Goal: Task Accomplishment & Management: Use online tool/utility

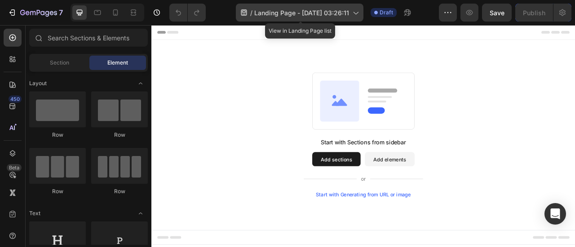
click at [353, 12] on icon at bounding box center [355, 12] width 9 height 9
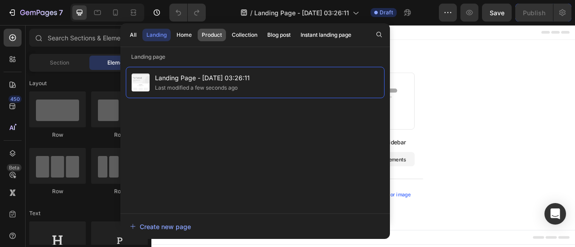
click at [209, 36] on div "Product" at bounding box center [212, 35] width 20 height 8
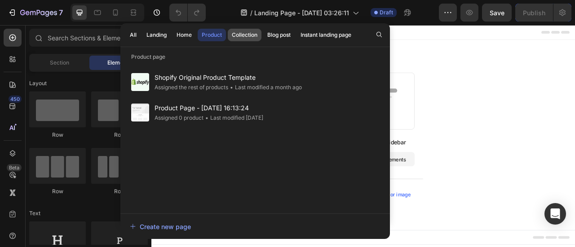
click at [246, 33] on div "Collection" at bounding box center [245, 35] width 26 height 8
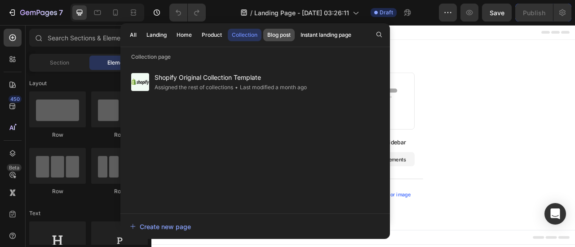
click at [274, 34] on div "Blog post" at bounding box center [278, 35] width 23 height 8
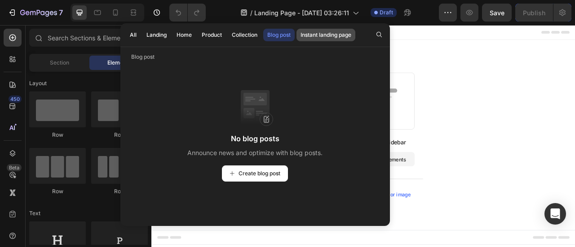
click at [317, 36] on div "Instant landing page" at bounding box center [325, 35] width 51 height 8
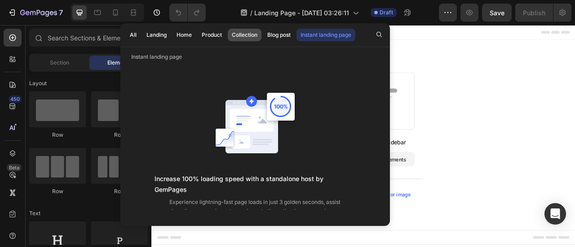
click at [244, 33] on div "Collection" at bounding box center [245, 35] width 26 height 8
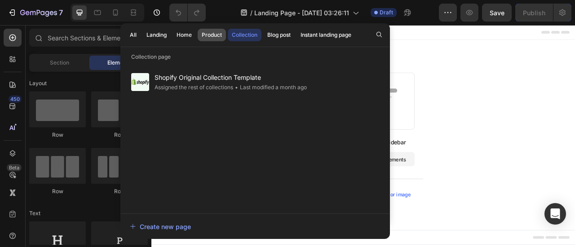
click at [220, 32] on div "Product" at bounding box center [212, 35] width 20 height 8
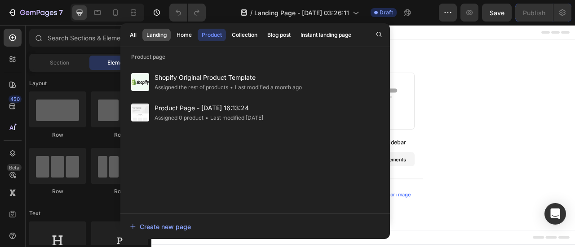
click at [157, 34] on div "Landing" at bounding box center [156, 35] width 20 height 8
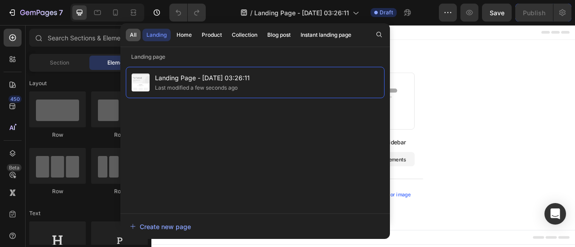
click at [134, 34] on div "All" at bounding box center [133, 35] width 7 height 8
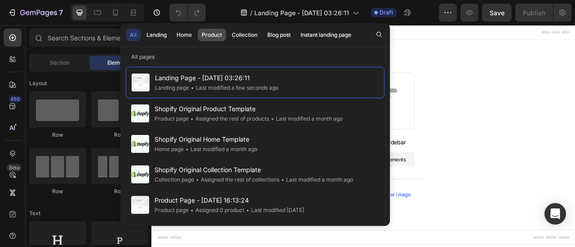
click at [216, 36] on div "Product" at bounding box center [212, 35] width 20 height 8
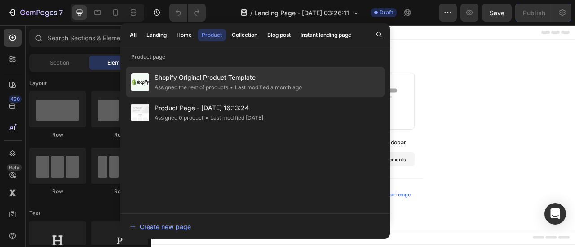
click at [189, 81] on span "Shopify Original Product Template" at bounding box center [227, 77] width 147 height 11
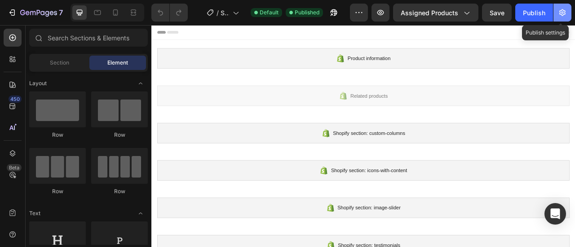
click at [562, 13] on icon "button" at bounding box center [562, 12] width 6 height 7
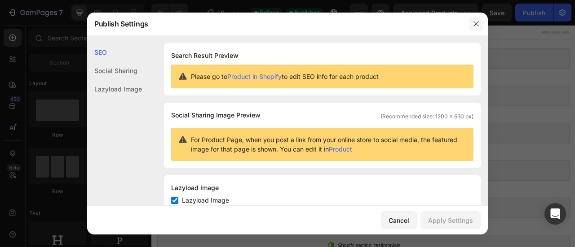
click at [475, 26] on icon "button" at bounding box center [475, 23] width 7 height 7
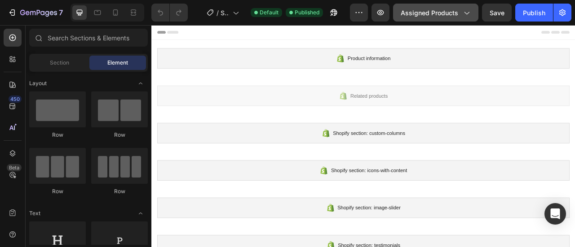
click at [473, 17] on button "Assigned Products" at bounding box center [435, 13] width 85 height 18
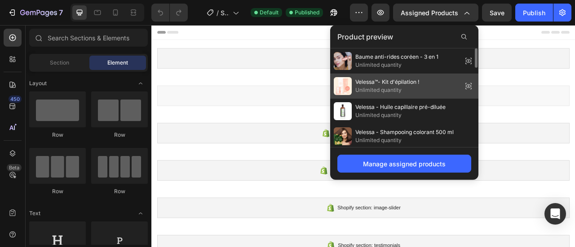
click at [373, 87] on span "Unlimited quantity" at bounding box center [387, 90] width 64 height 8
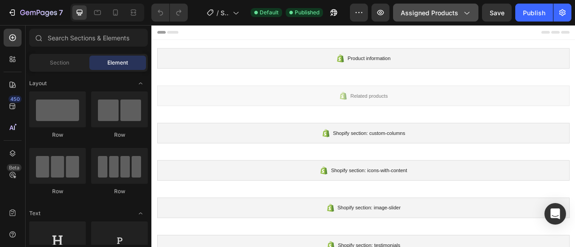
click at [474, 16] on button "Assigned Products" at bounding box center [435, 13] width 85 height 18
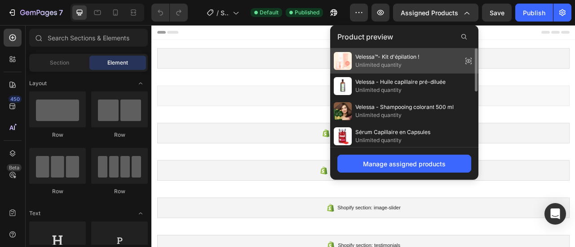
click at [471, 57] on icon at bounding box center [468, 61] width 13 height 13
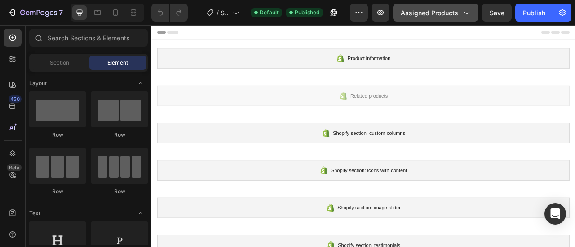
click at [470, 14] on icon "button" at bounding box center [465, 12] width 9 height 9
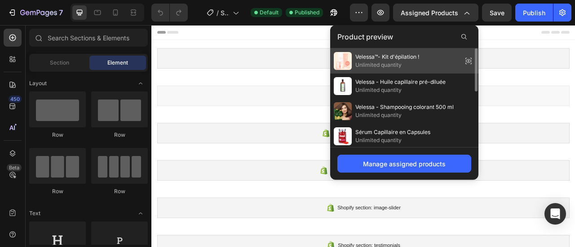
click at [338, 55] on img at bounding box center [343, 61] width 18 height 18
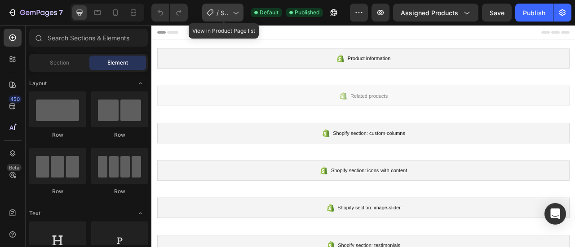
click at [242, 12] on div "/ Shopify Original Product Template" at bounding box center [222, 13] width 41 height 18
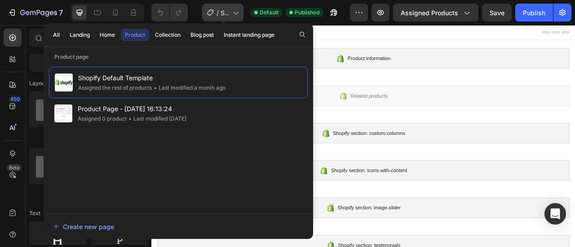
click at [242, 12] on div "/ Shopify Original Product Template" at bounding box center [222, 13] width 41 height 18
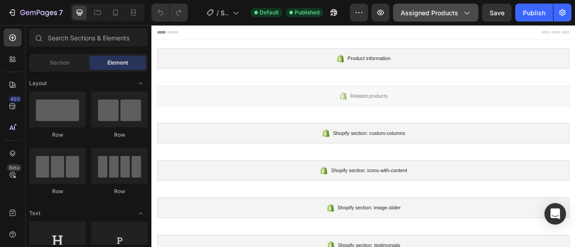
click at [466, 11] on icon "button" at bounding box center [465, 12] width 9 height 9
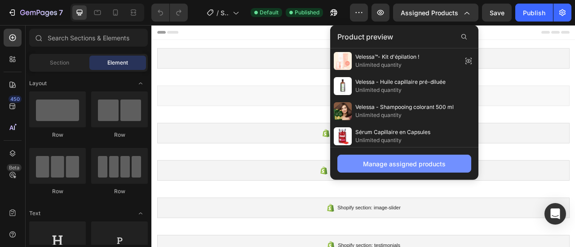
click at [397, 167] on div "Manage assigned products" at bounding box center [404, 163] width 83 height 9
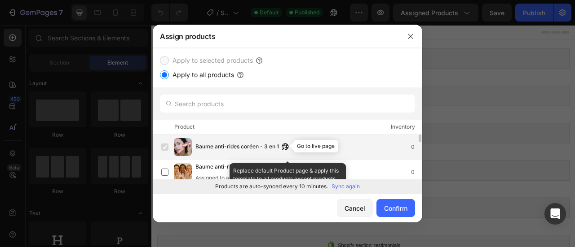
click at [284, 148] on icon "button" at bounding box center [283, 149] width 2 height 2
click at [198, 153] on div "Baume anti-rides coréen - 3 en 1 0" at bounding box center [291, 147] width 260 height 18
click at [219, 149] on span "Baume anti-rides coréen - 3 en 1" at bounding box center [236, 147] width 83 height 10
click at [164, 146] on label at bounding box center [164, 147] width 7 height 7
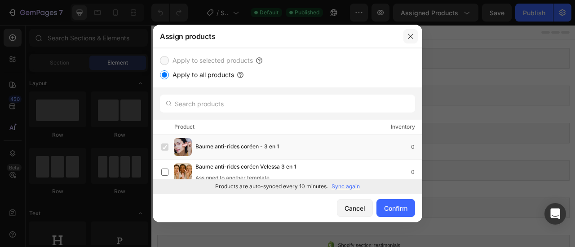
click at [407, 36] on icon "button" at bounding box center [410, 36] width 7 height 7
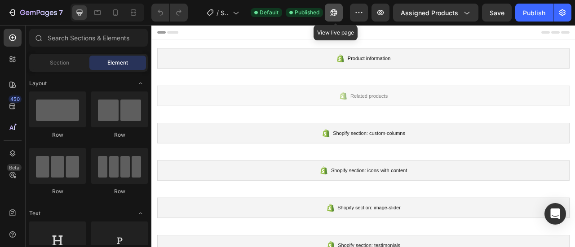
click at [338, 10] on icon "button" at bounding box center [333, 12] width 9 height 9
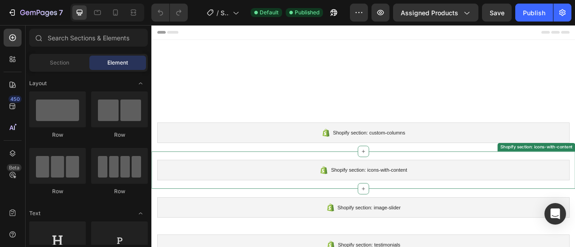
scroll to position [173, 0]
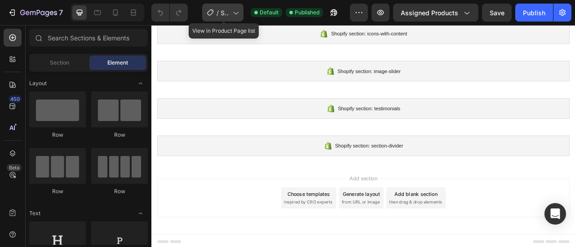
click at [237, 10] on icon at bounding box center [235, 12] width 9 height 9
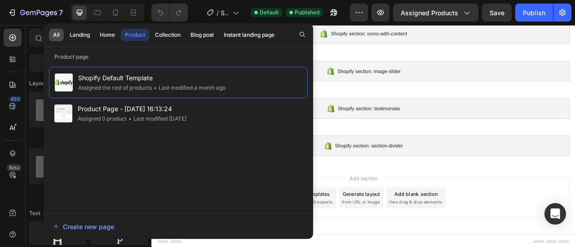
click at [55, 33] on div "All" at bounding box center [56, 35] width 7 height 8
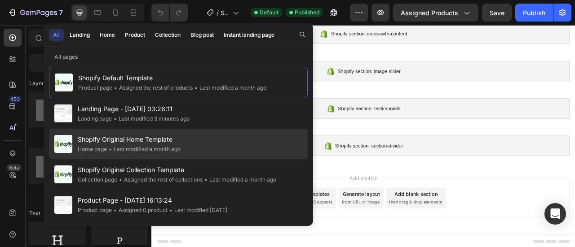
click at [108, 139] on span "Shopify Original Home Template" at bounding box center [129, 139] width 103 height 11
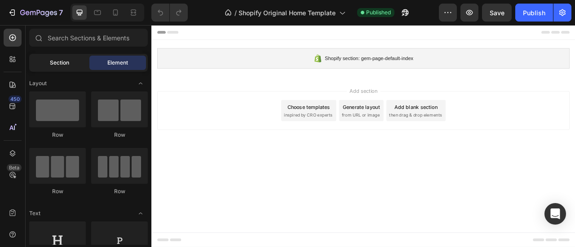
click at [68, 64] on span "Section" at bounding box center [59, 63] width 19 height 8
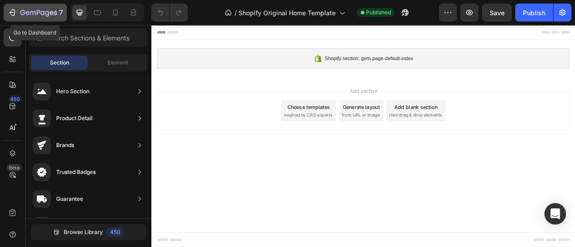
click at [11, 7] on div "7" at bounding box center [35, 12] width 55 height 11
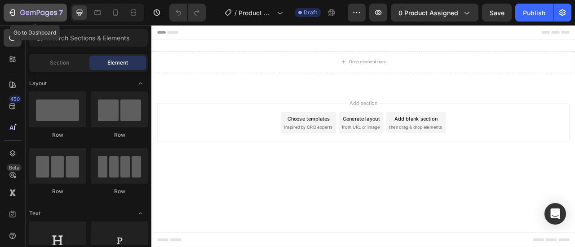
click at [42, 9] on icon "button" at bounding box center [38, 13] width 37 height 8
